Goal: Find specific page/section: Find specific page/section

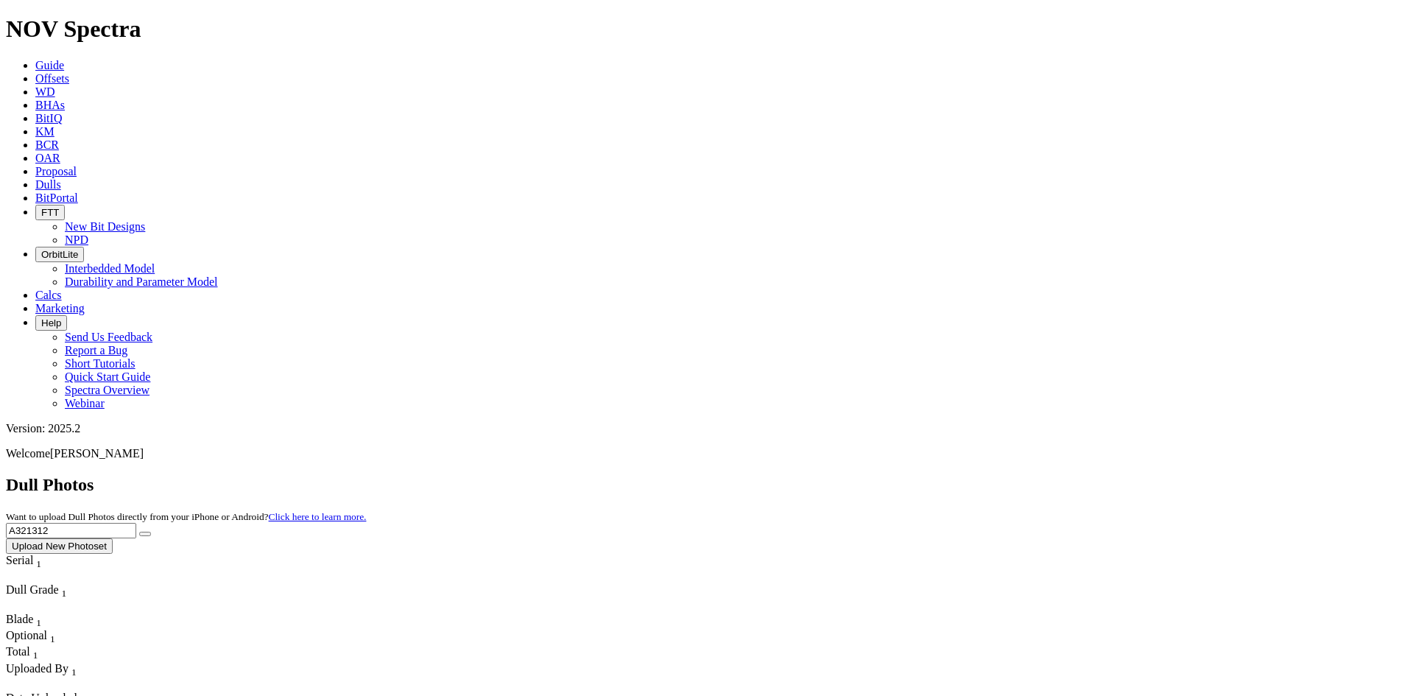
click at [69, 72] on span "Offsets" at bounding box center [52, 78] width 34 height 13
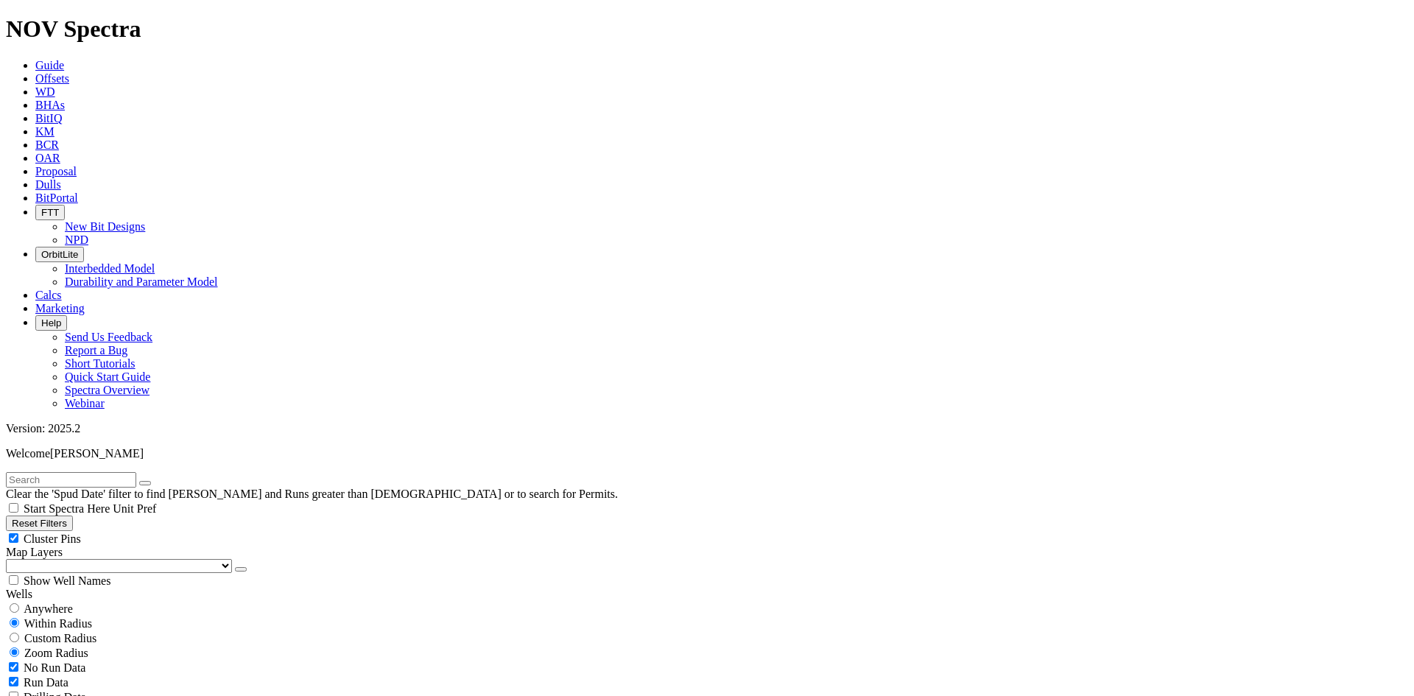
click at [53, 602] on span "Anywhere" at bounding box center [48, 608] width 49 height 13
radio input "true"
radio input "false"
radio input "true"
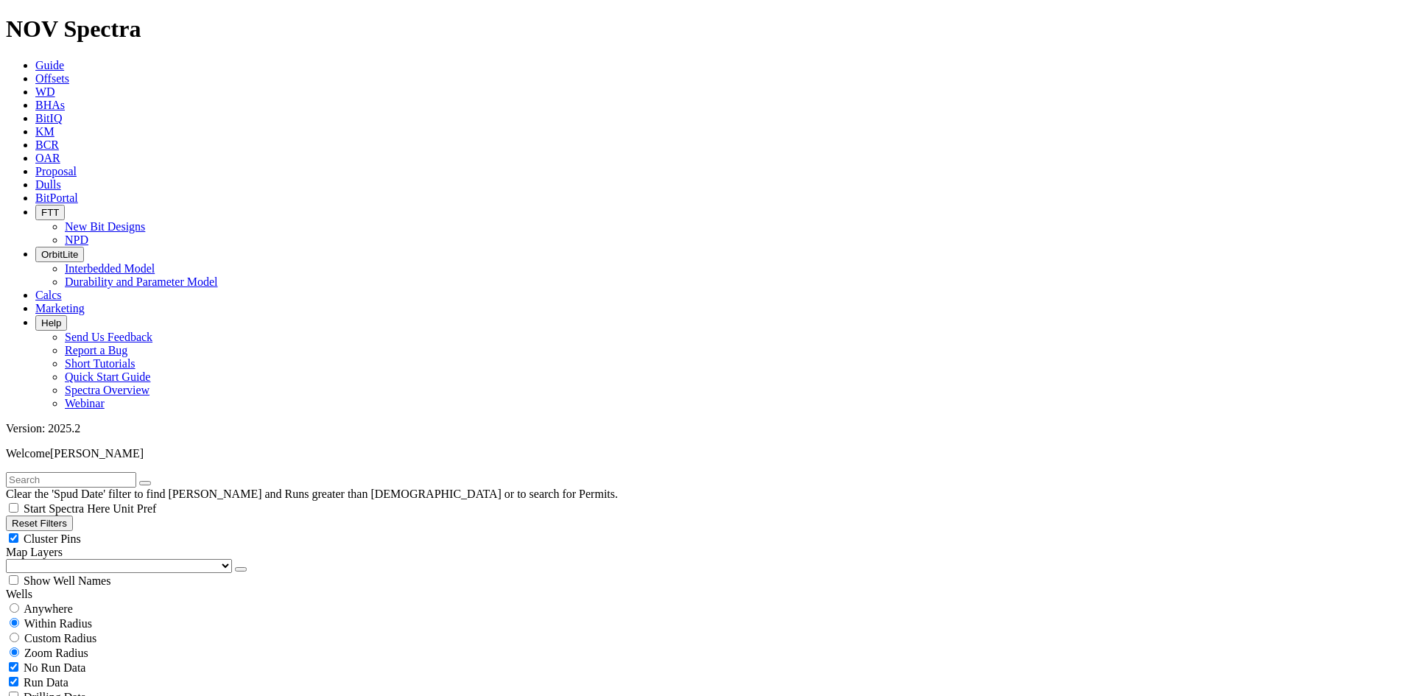
scroll to position [39360, 0]
click at [136, 472] on input "text" at bounding box center [71, 479] width 130 height 15
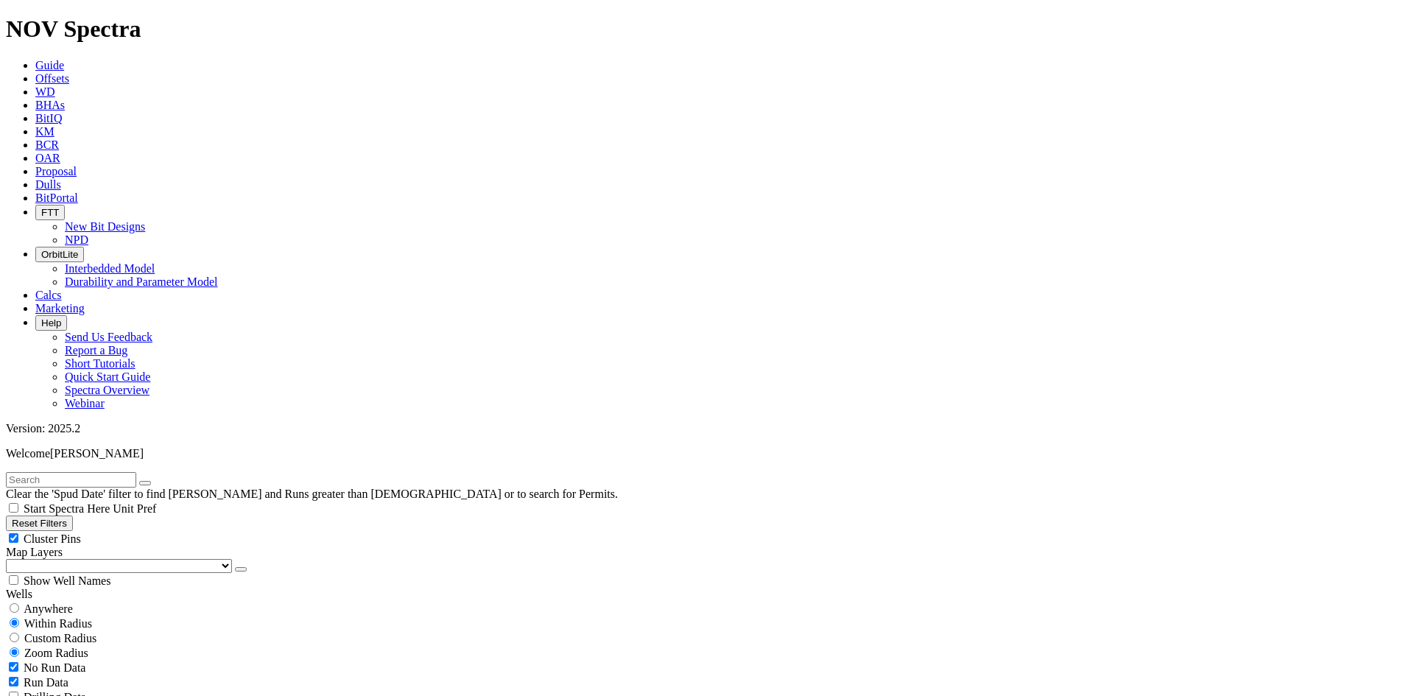
paste input "TKC73-R1"
type input "TKC73-R1"
click at [154, 481] on button "submit" at bounding box center [160, 483] width 12 height 4
click at [59, 602] on span "Anywhere" at bounding box center [48, 608] width 49 height 13
radio input "true"
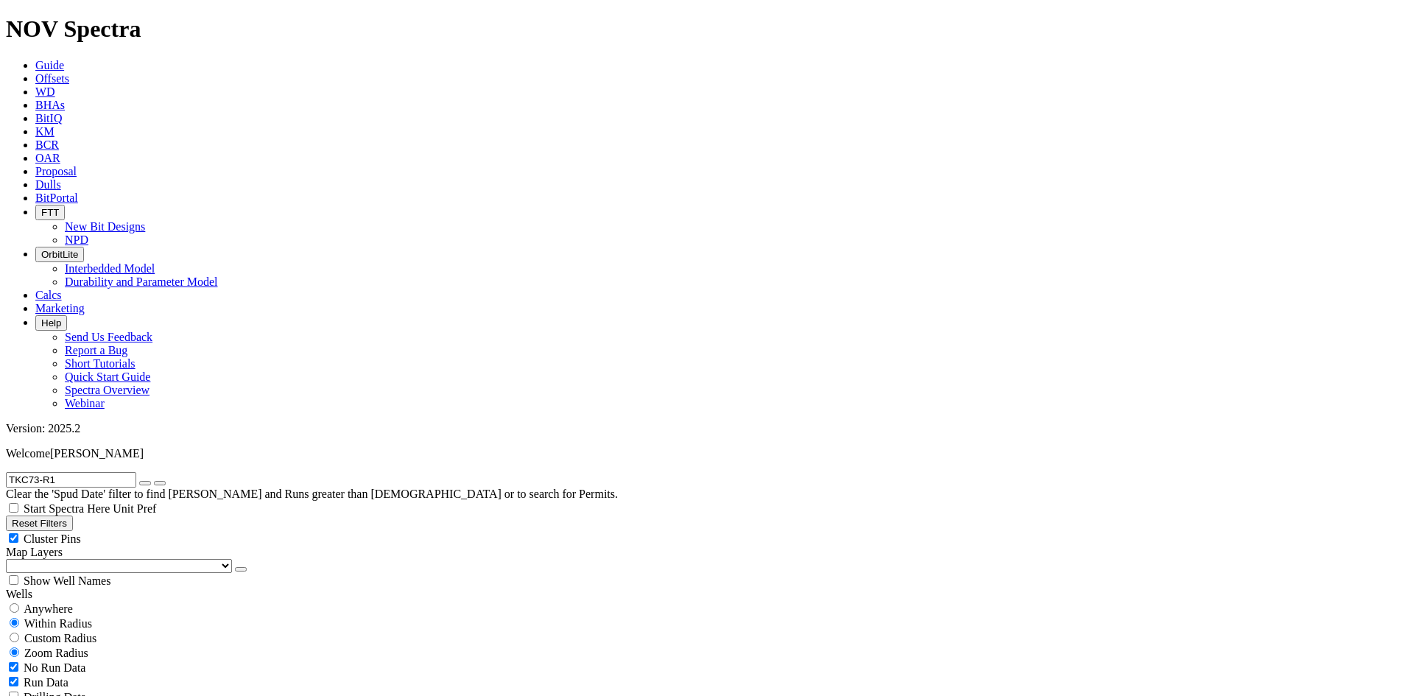
radio input "false"
radio input "true"
